Goal: Communication & Community: Ask a question

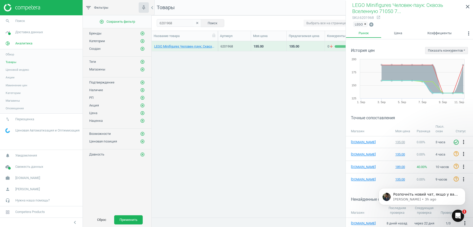
scroll to position [165, 316]
click at [469, 6] on icon "close" at bounding box center [468, 7] width 6 height 6
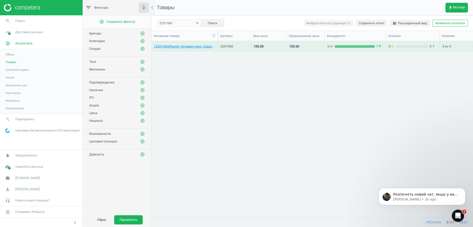
scroll to position [0, 0]
click at [359, 48] on div "0 arrow_downward 1 arrow_upward" at bounding box center [356, 46] width 56 height 5
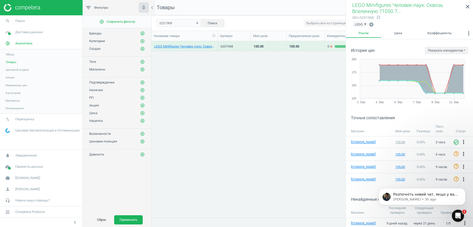
click at [196, 23] on icon "clear" at bounding box center [198, 23] width 4 height 4
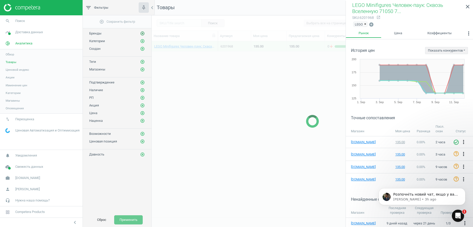
click at [143, 34] on icon "add_circle_outline" at bounding box center [142, 33] width 5 height 5
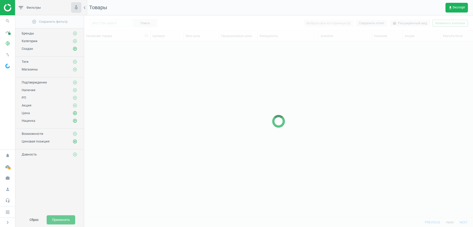
scroll to position [165, 384]
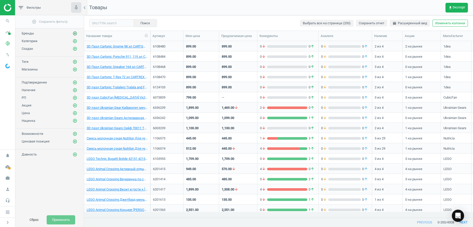
click at [76, 33] on icon "add_circle_outline" at bounding box center [75, 33] width 5 height 5
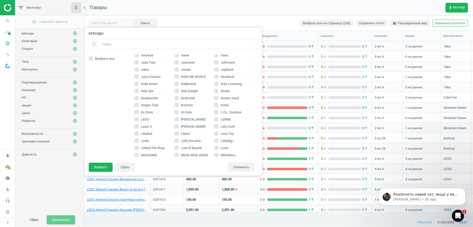
scroll to position [364, 0]
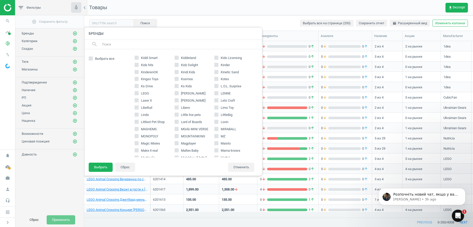
click at [137, 93] on input "LEGO" at bounding box center [136, 93] width 3 height 3
checkbox input "true"
click at [98, 167] on button "Выбрать" at bounding box center [101, 166] width 24 height 9
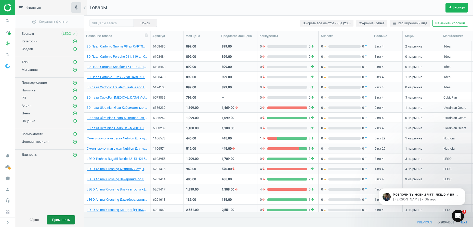
click at [66, 221] on button "Применить" at bounding box center [61, 219] width 29 height 9
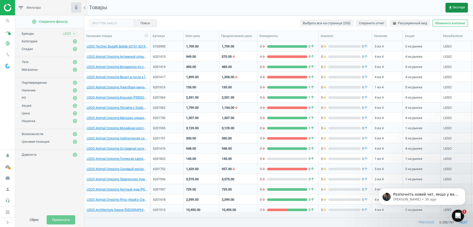
click at [456, 8] on span "get_app Экспорт" at bounding box center [456, 8] width 17 height 4
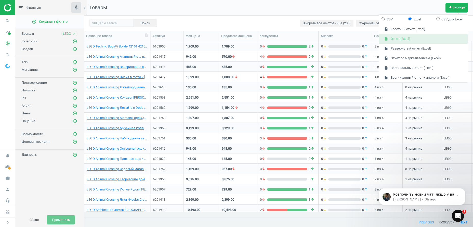
click at [406, 39] on button "insert_drive_file Отчет (Excel)" at bounding box center [423, 39] width 89 height 10
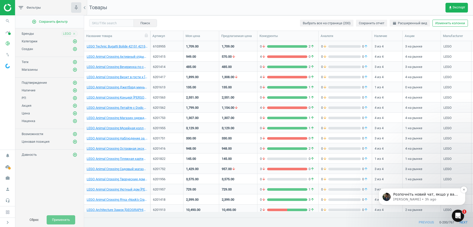
click at [410, 198] on p "[PERSON_NAME] • 3h ago" at bounding box center [426, 199] width 66 height 5
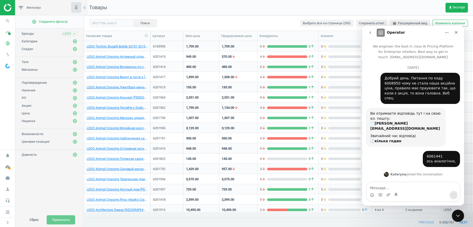
scroll to position [33, 0]
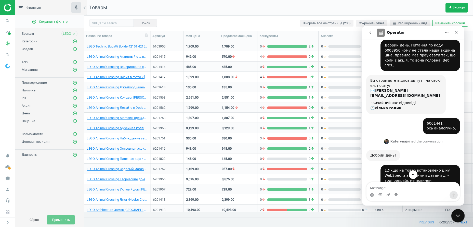
click at [457, 215] on icon "Close Intercom Messenger" at bounding box center [458, 215] width 4 height 2
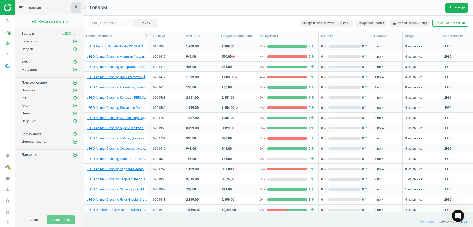
click at [114, 23] on input "text" at bounding box center [111, 23] width 45 height 8
click at [108, 22] on input "text" at bounding box center [111, 23] width 45 height 8
click at [102, 21] on input "text" at bounding box center [111, 23] width 45 height 8
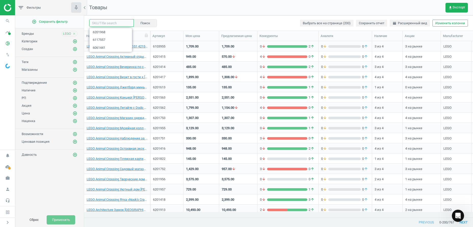
paste input "6201562"
type input "6201562"
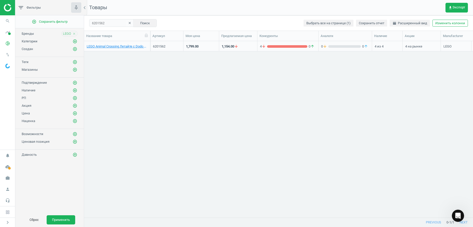
click at [282, 47] on div "grid" at bounding box center [287, 46] width 40 height 3
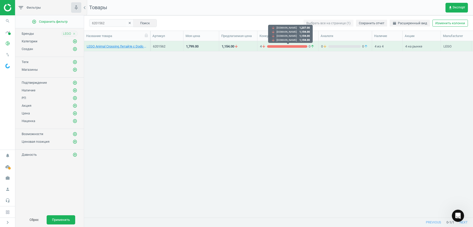
click at [282, 47] on div "grid" at bounding box center [287, 46] width 40 height 3
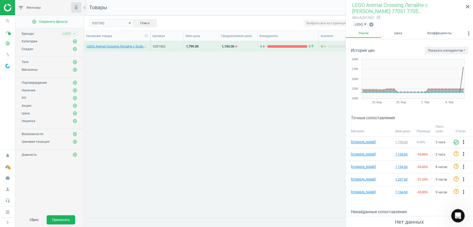
click at [458, 216] on icon "Open Intercom Messenger" at bounding box center [457, 215] width 8 height 8
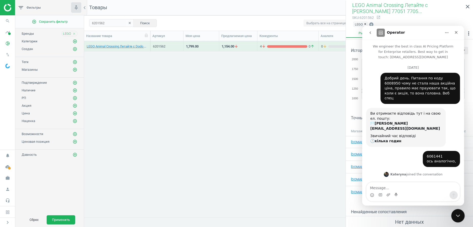
scroll to position [559, 0]
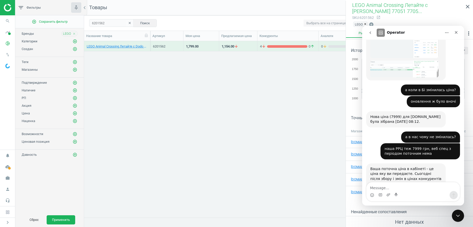
click at [382, 186] on textarea "Message…" at bounding box center [413, 186] width 93 height 9
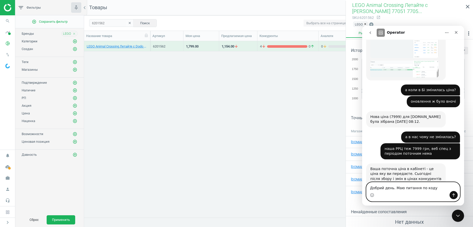
paste textarea "6201417"
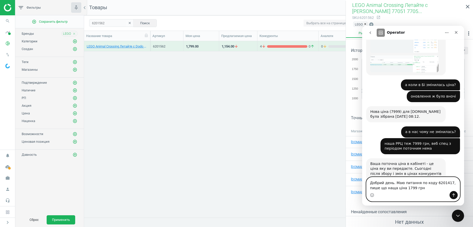
type textarea "Добрий день. Маю питання по коду 6201417, пише що наща ціна 1799 грн"
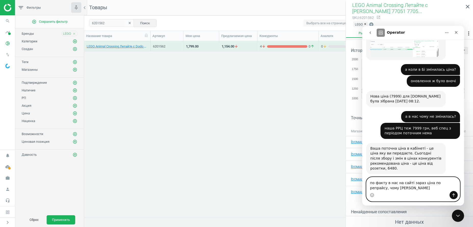
scroll to position [585, 0]
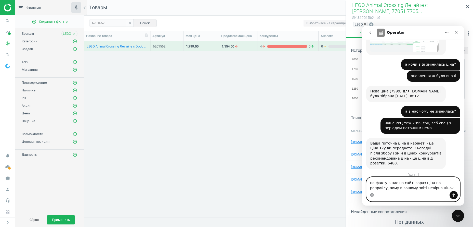
type textarea "по факту в нас на сайті зараз ціна по репрайсу, чому в вашому звіті невірна цін…"
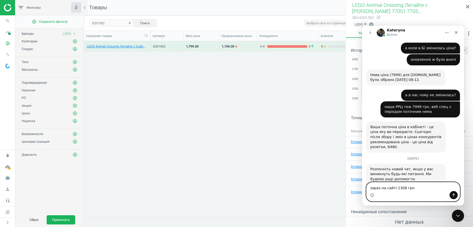
type textarea "зараз на сайті 1308 грн"
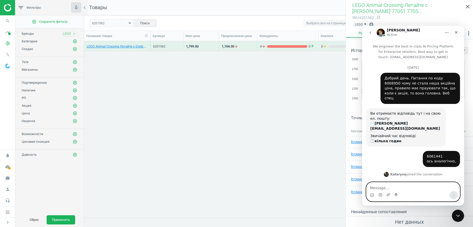
scroll to position [644, 0]
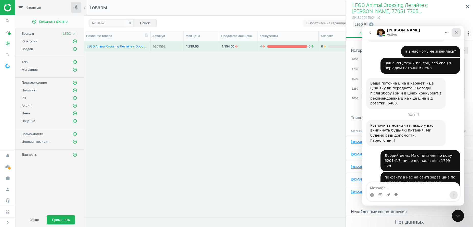
click at [457, 34] on icon "Close" at bounding box center [456, 32] width 3 height 3
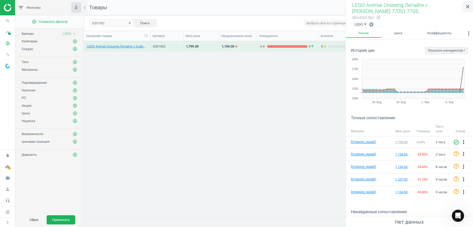
click at [467, 7] on icon "close" at bounding box center [468, 7] width 6 height 6
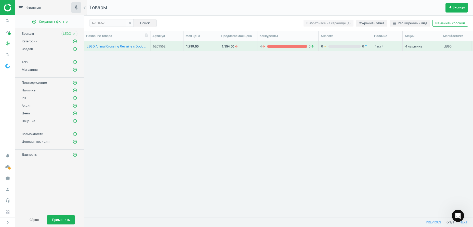
click at [275, 44] on div "4 arrow_downward 0 arrow_upward" at bounding box center [288, 46] width 56 height 9
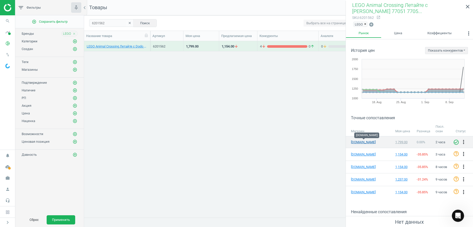
click at [361, 141] on link "[DOMAIN_NAME]" at bounding box center [363, 142] width 25 height 5
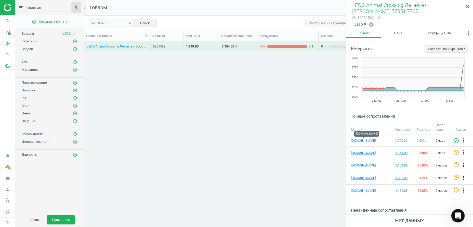
click at [457, 215] on icon "Open Intercom Messenger" at bounding box center [458, 215] width 4 height 4
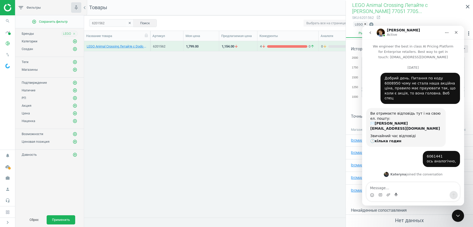
scroll to position [644, 0]
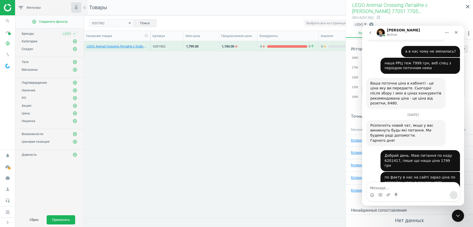
click at [383, 188] on textarea "Message…" at bounding box center [413, 186] width 93 height 9
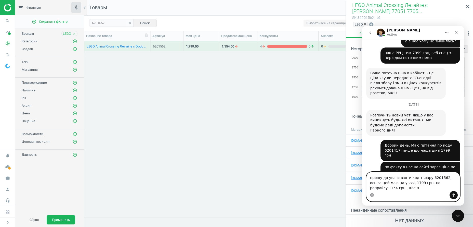
scroll to position [650, 0]
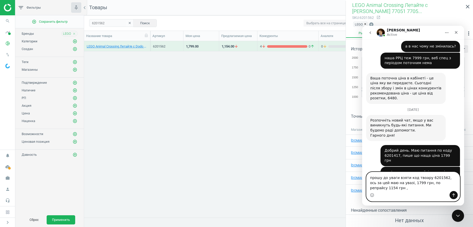
type textarea "прошу до уваги взяти код твоару 6201562, ось за цей маю на увазі, 1799 грн, по …"
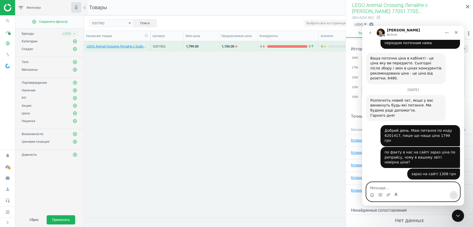
scroll to position [670, 0]
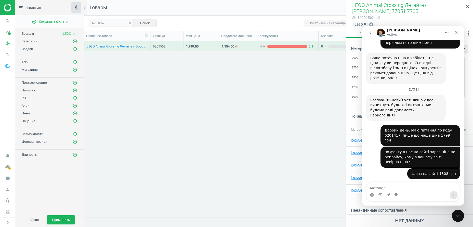
click at [442, 223] on div "прошу до уваги взяти код твоару 6201562, ось за цей маю на увазі, 1799 грн, по …" at bounding box center [420, 230] width 71 height 15
copy div "6201562"
click at [455, 32] on icon "Close" at bounding box center [456, 32] width 4 height 4
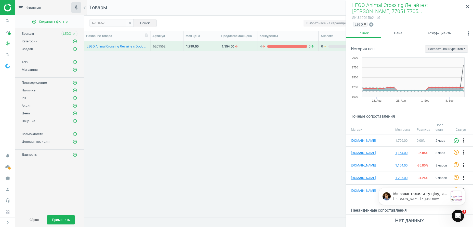
scroll to position [0, 0]
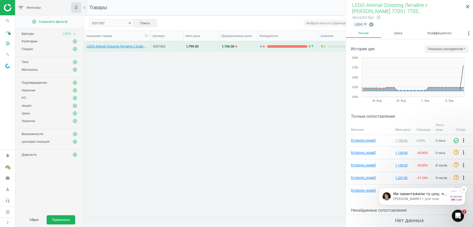
click at [409, 199] on p "[PERSON_NAME] • Just now" at bounding box center [420, 198] width 55 height 5
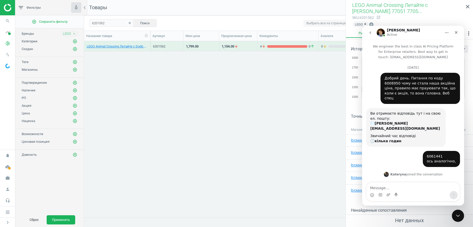
scroll to position [711, 0]
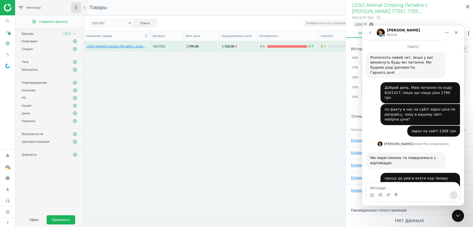
drag, startPoint x: 370, startPoint y: 146, endPoint x: 430, endPoint y: 162, distance: 61.4
click at [430, 209] on div "Ми завантажили ту ціну, яка була вказана в файлі: 1799." at bounding box center [405, 220] width 71 height 23
copy div "Ми завантажили ту ціну, яка була вказана в файлі: 1799."
click at [383, 186] on textarea "Message…" at bounding box center [413, 186] width 93 height 9
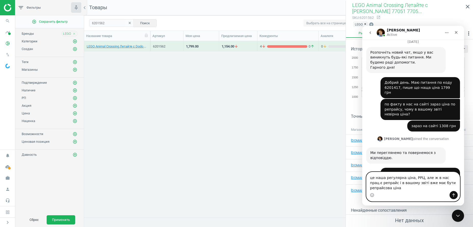
scroll to position [722, 0]
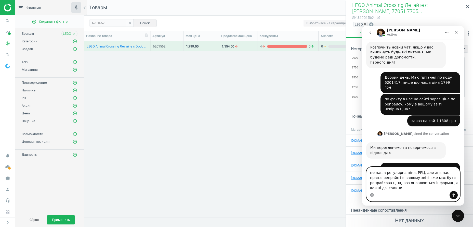
click at [448, 179] on textarea "це наша регулярна ціна, РРЦ, але ж в нас прац.є репрайс і в вашому звіті вже ма…" at bounding box center [413, 179] width 93 height 24
click at [378, 188] on textarea "це наша регулярна ціна, РРЦ, але ж в нас працює репрайс і в вашому звіті вже ма…" at bounding box center [413, 179] width 93 height 24
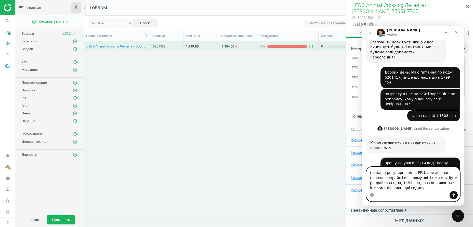
click at [394, 188] on textarea "це наша регулярна ціна, РРЦ, але ж в нас працює репрайс і в вашому звіті вже ма…" at bounding box center [413, 179] width 93 height 24
type textarea "це наша регулярна ціна, РРЦ, але ж в нас працює репрайс і в вашому звіті вже ма…"
drag, startPoint x: 452, startPoint y: 193, endPoint x: 750, endPoint y: 235, distance: 300.9
click at [452, 193] on icon "Send a message…" at bounding box center [454, 195] width 4 height 4
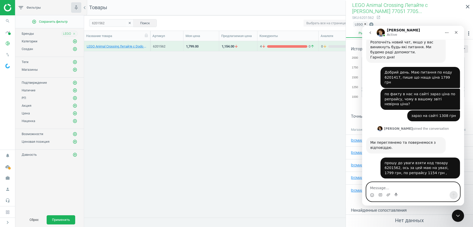
scroll to position [0, 0]
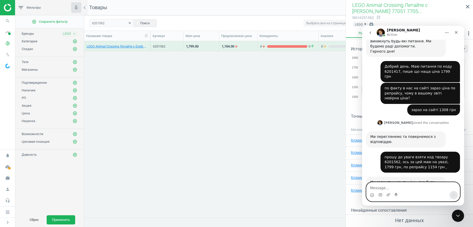
click at [379, 187] on textarea "Message…" at bounding box center [413, 186] width 93 height 9
type textarea "виходе так, що вона не оновлюється?"
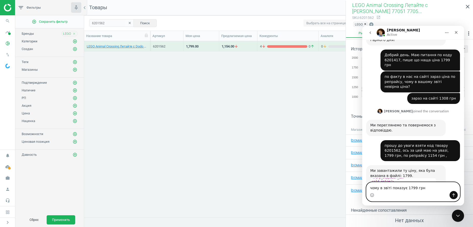
type textarea "чому в звіті показує 1799 грн ?"
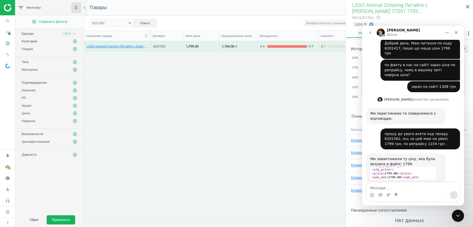
scroll to position [827, 0]
